Goal: Find contact information: Find contact information

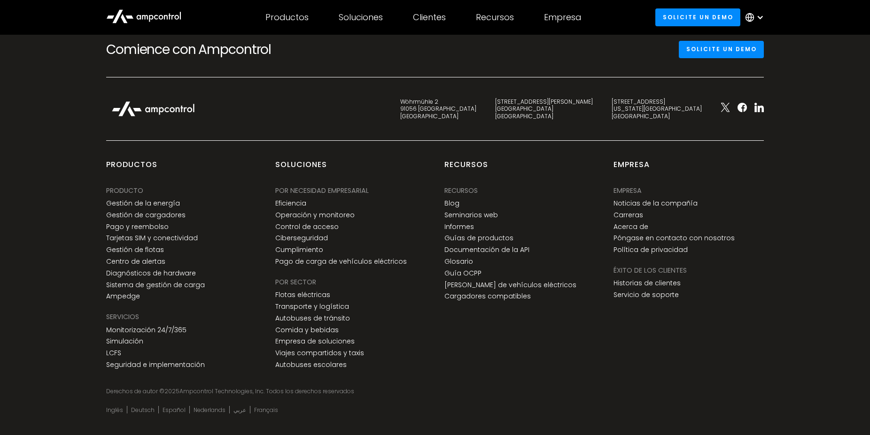
scroll to position [3602, 0]
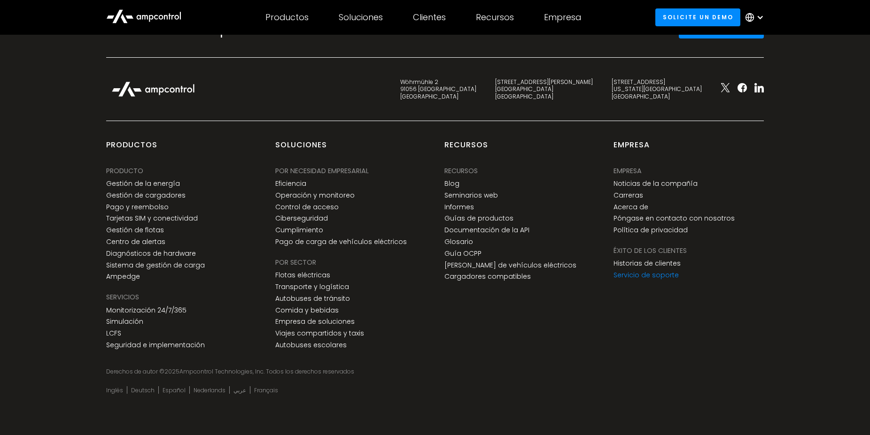
click at [646, 275] on link "Servicio de soporte" at bounding box center [646, 276] width 65 height 8
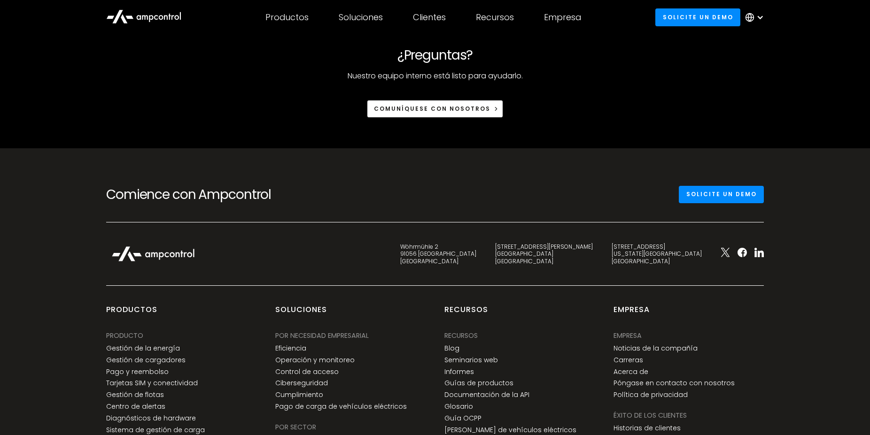
scroll to position [1776, 0]
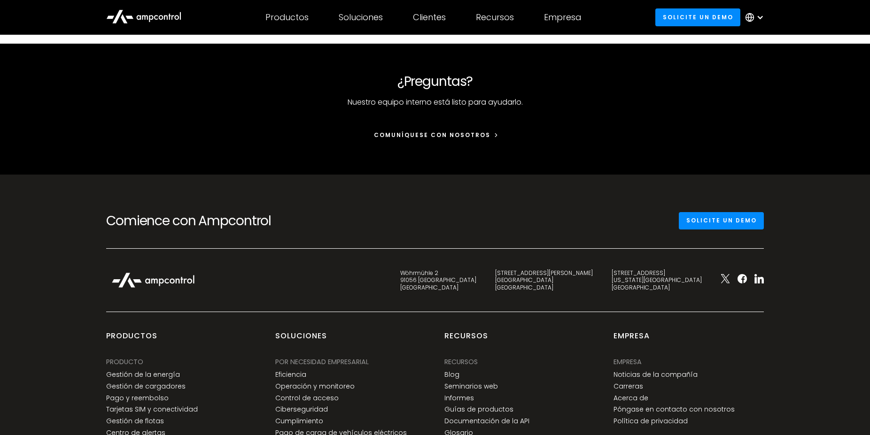
click at [488, 137] on link "Comuníquese con nosotros" at bounding box center [435, 134] width 137 height 17
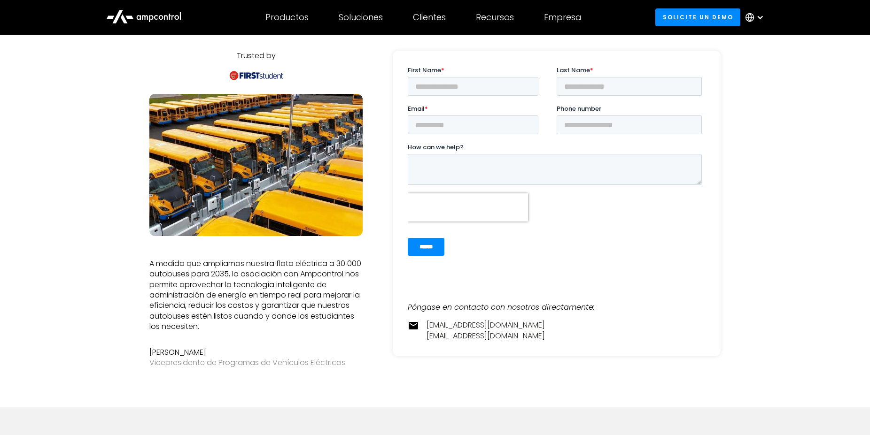
scroll to position [38, 0]
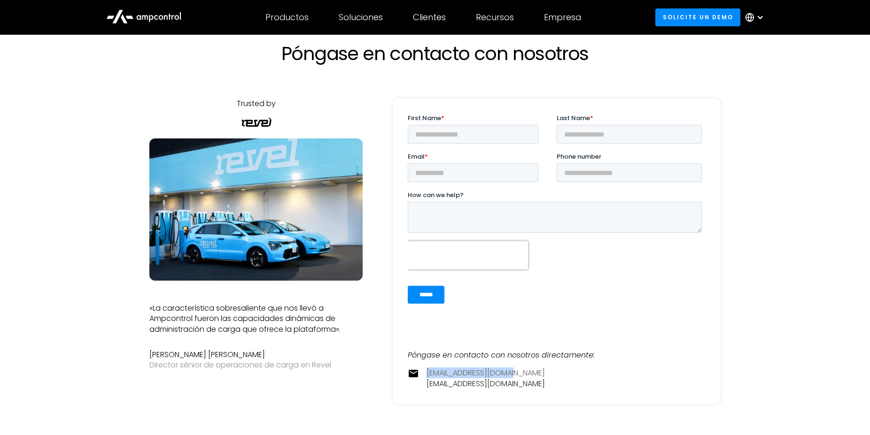
drag, startPoint x: 519, startPoint y: 373, endPoint x: 427, endPoint y: 377, distance: 91.7
click at [427, 377] on div "contact@ampcontrol.io pr@ampcontrol.io" at bounding box center [557, 378] width 298 height 21
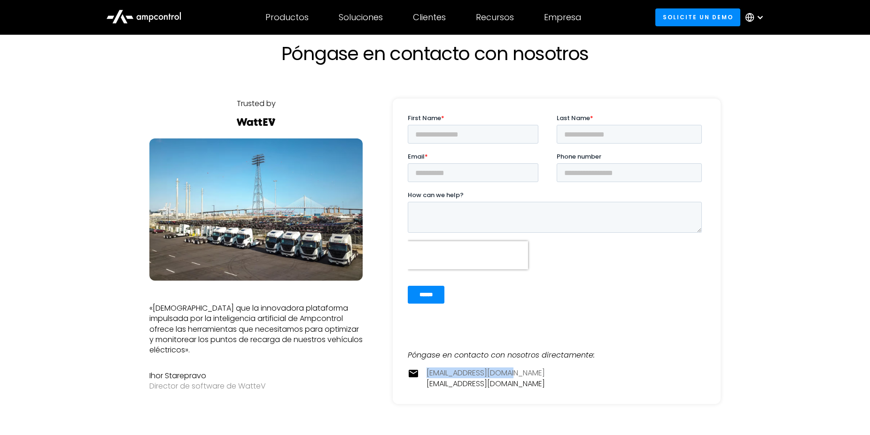
copy link "contact@ampcontrol.io"
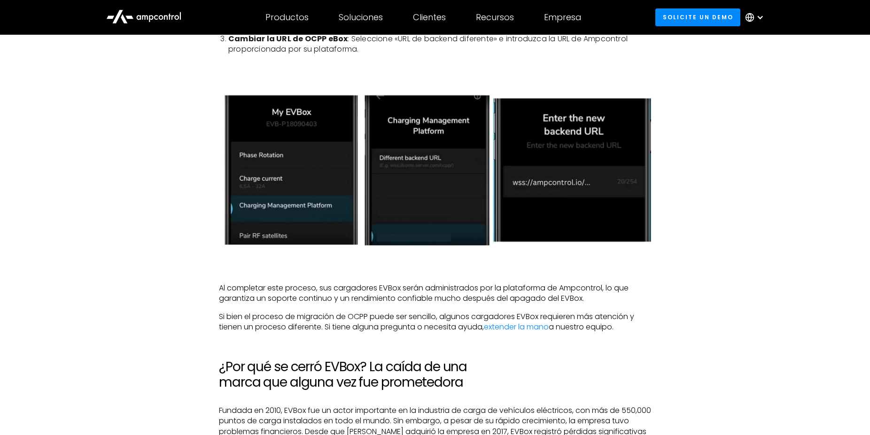
scroll to position [1198, 0]
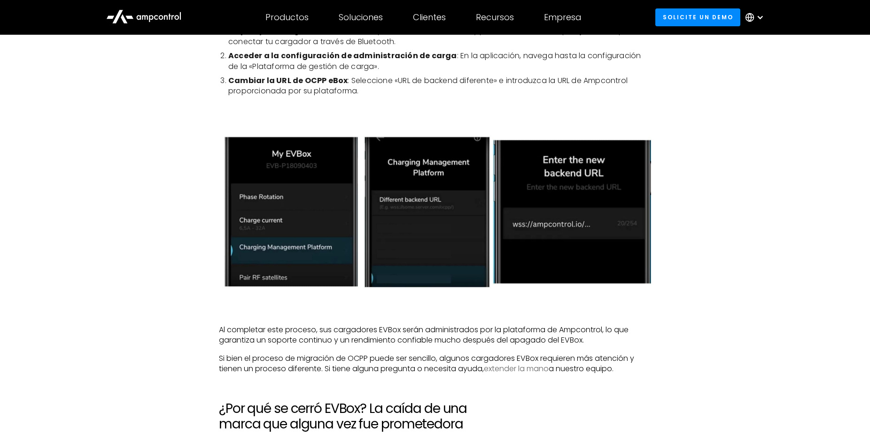
click at [512, 364] on link "extender la mano" at bounding box center [516, 369] width 65 height 11
